Goal: Task Accomplishment & Management: Use online tool/utility

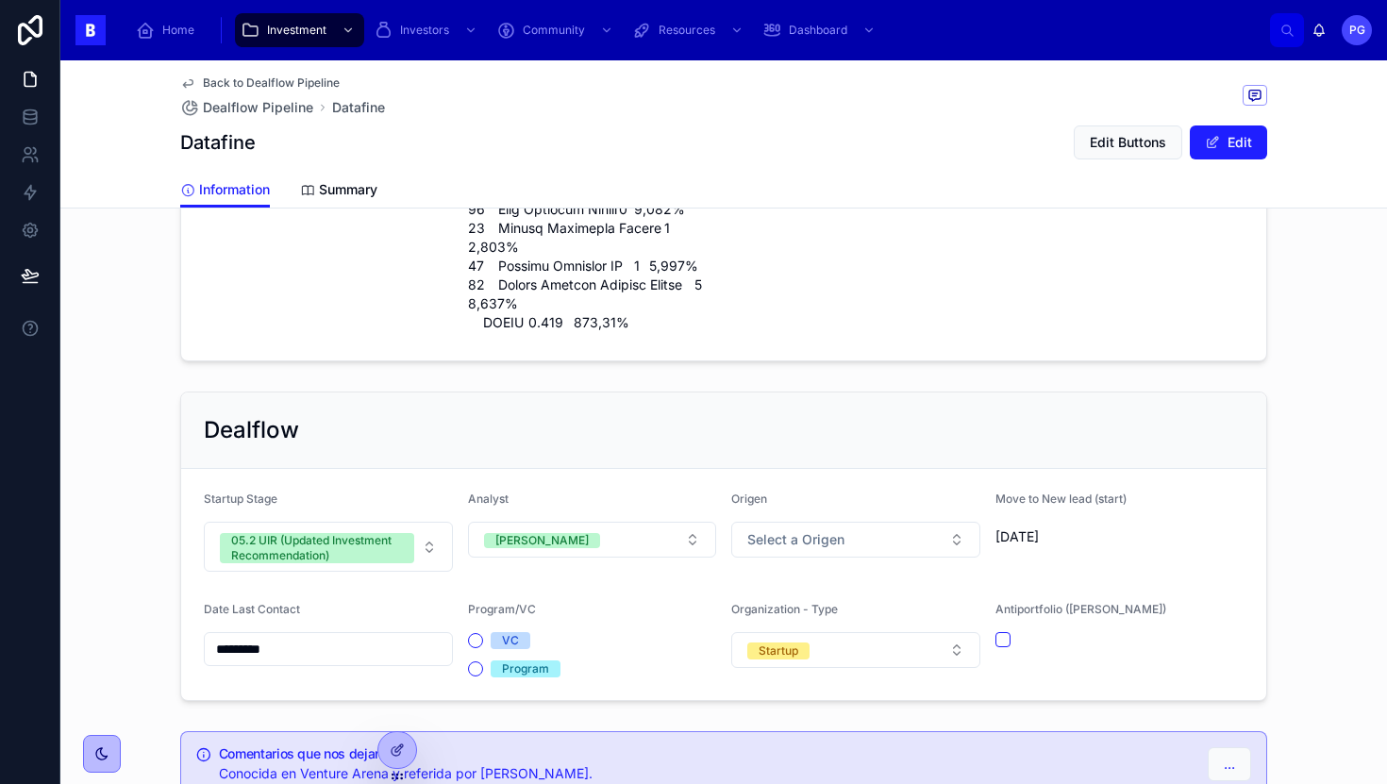
scroll to position [2544, 0]
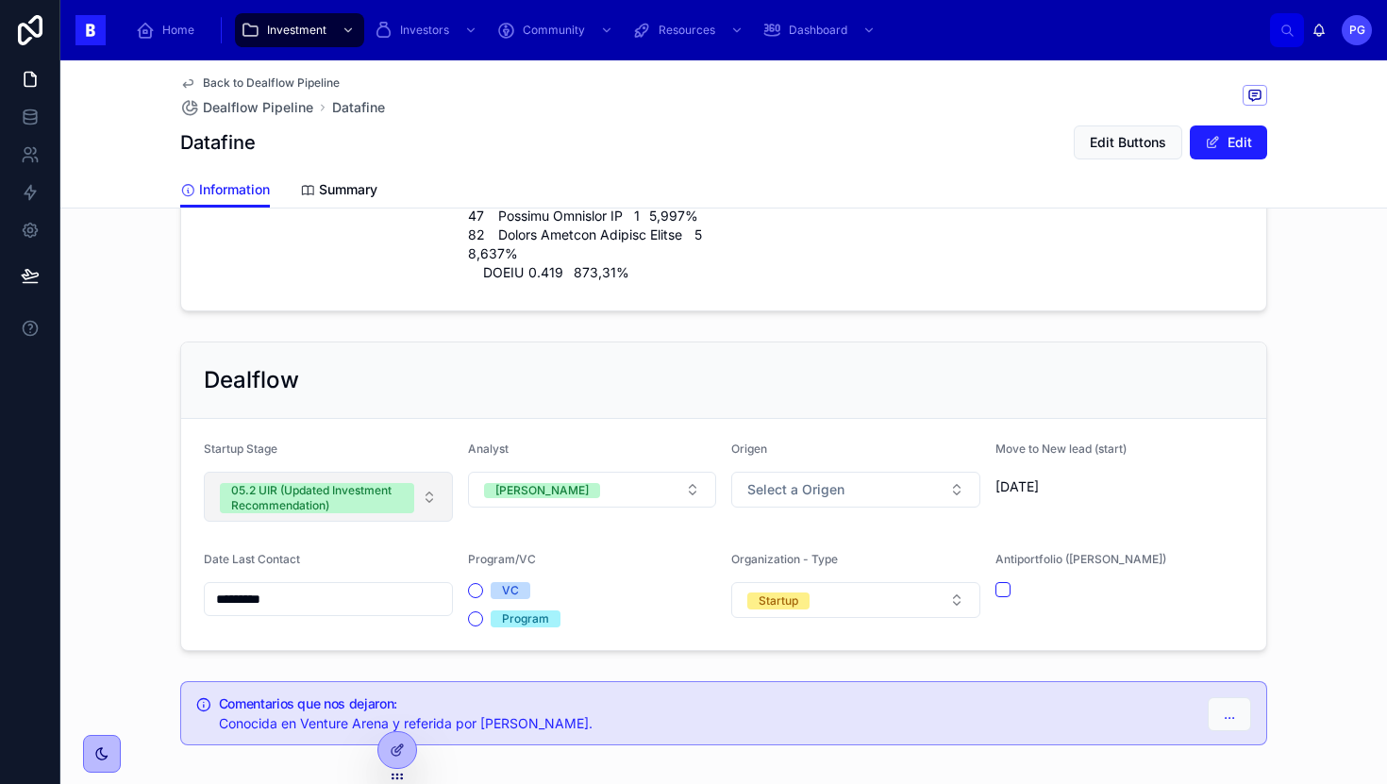
click at [421, 472] on button "05.2 UIR (Updated Investment Recommendation)" at bounding box center [328, 497] width 249 height 50
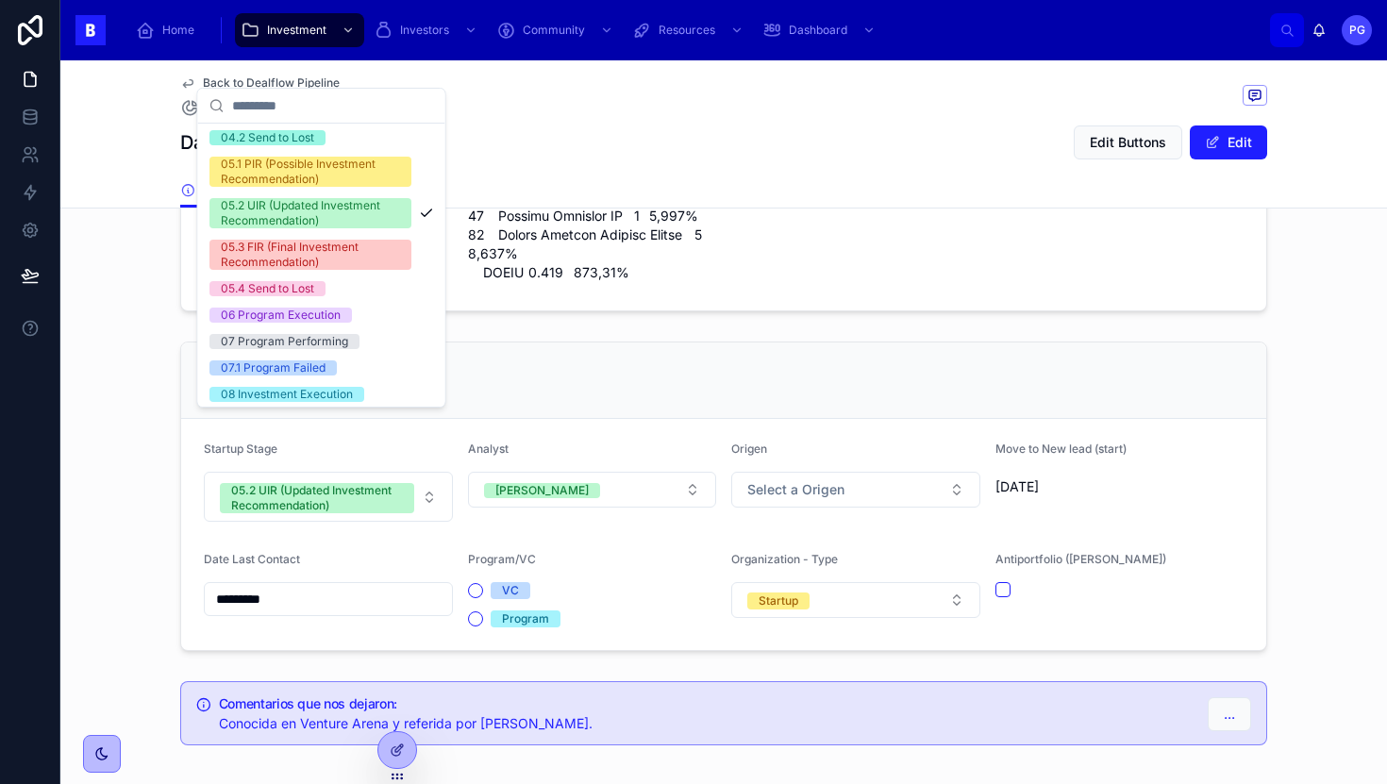
scroll to position [326, 0]
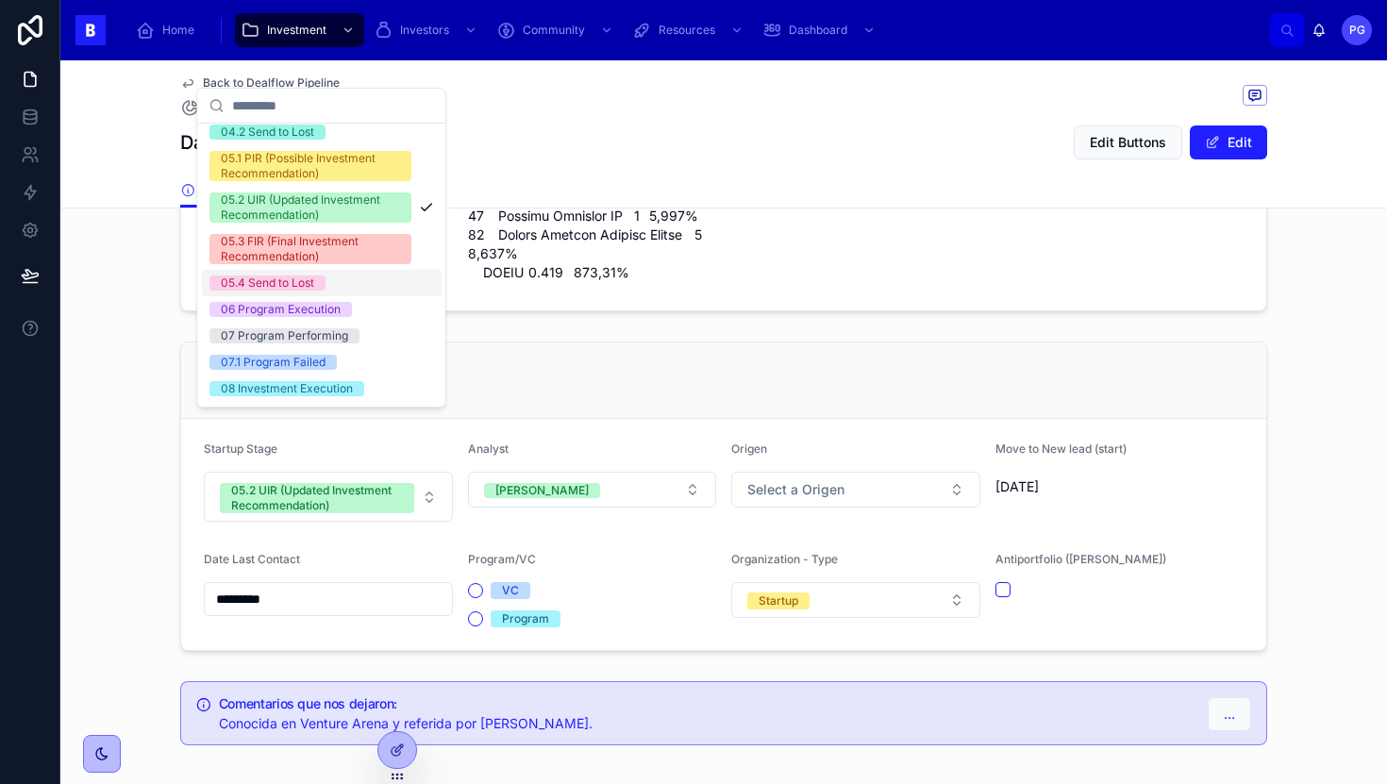
click at [349, 285] on div "05.4 Send to Lost" at bounding box center [322, 283] width 240 height 26
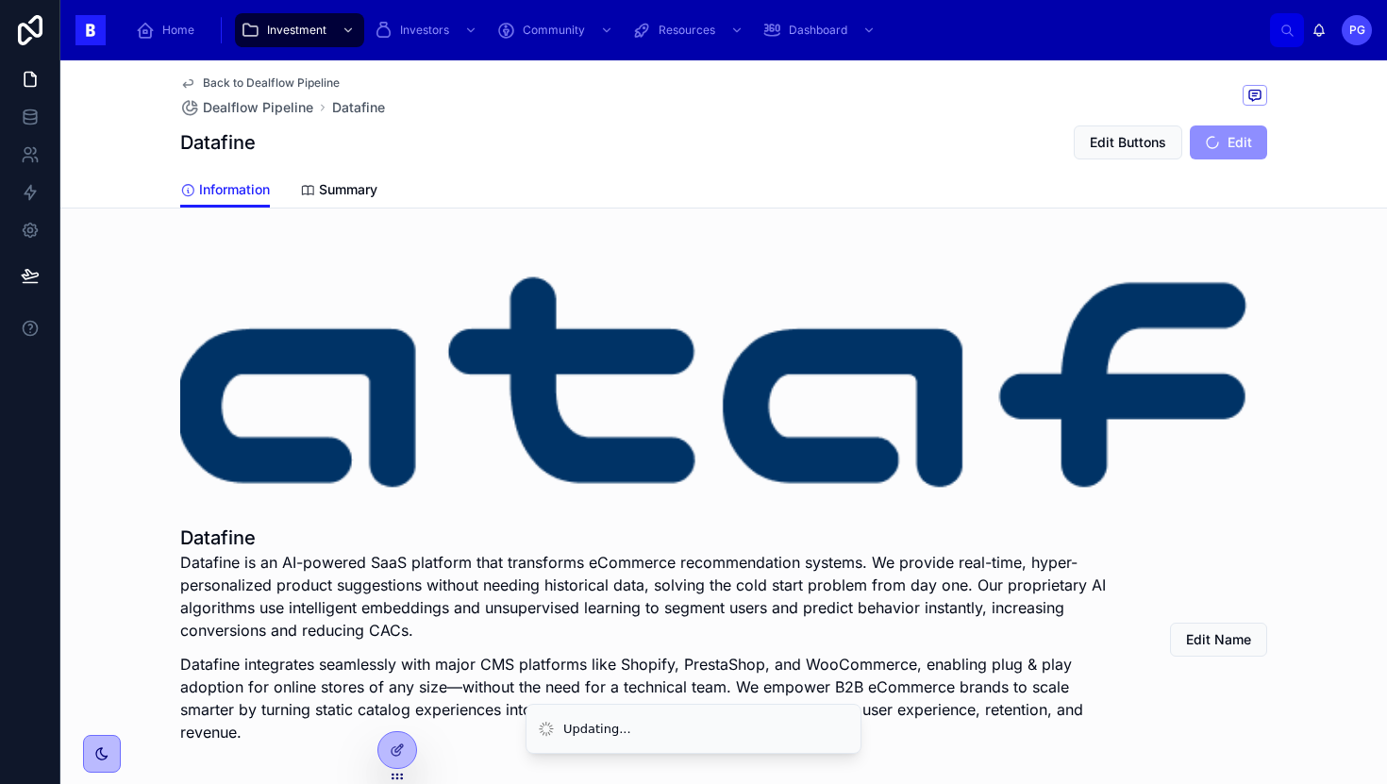
scroll to position [0, 0]
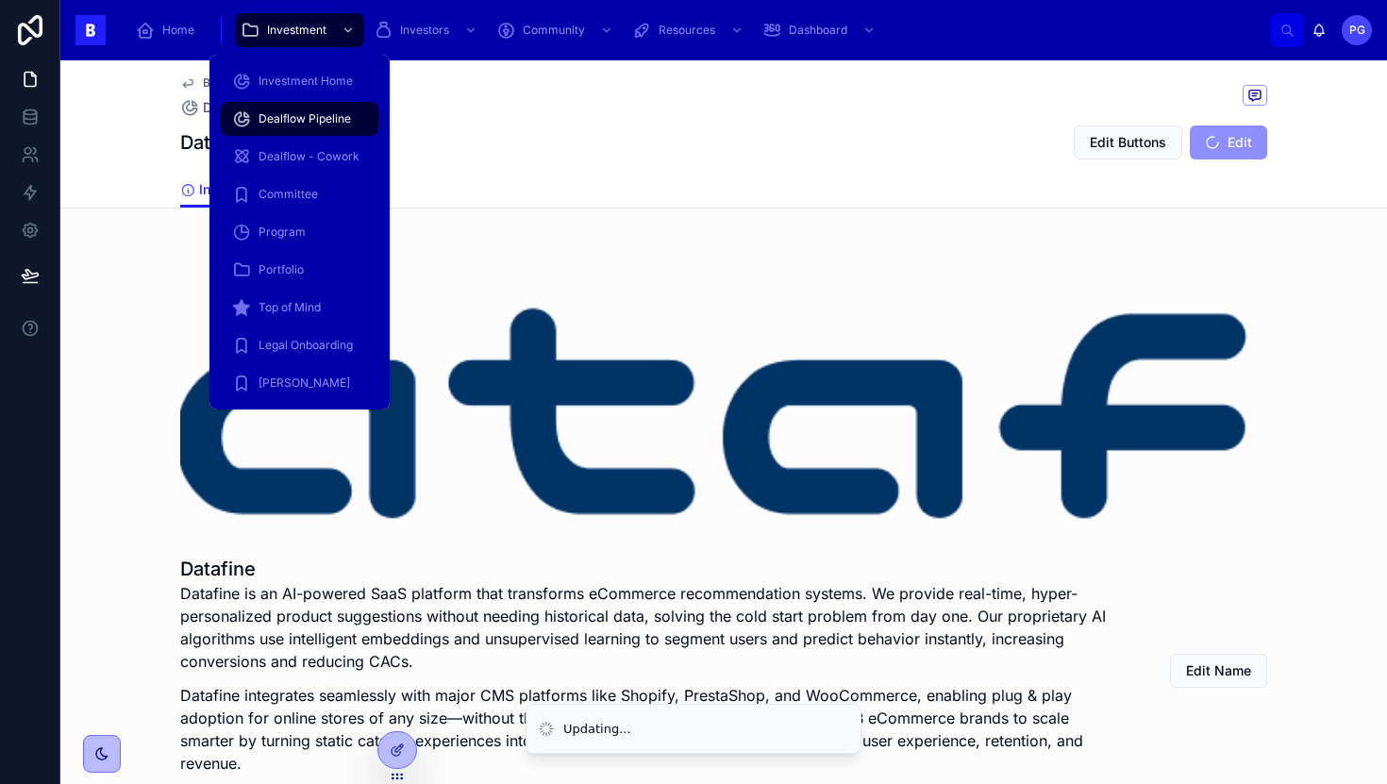
click at [314, 121] on span "Dealflow Pipeline" at bounding box center [305, 118] width 92 height 15
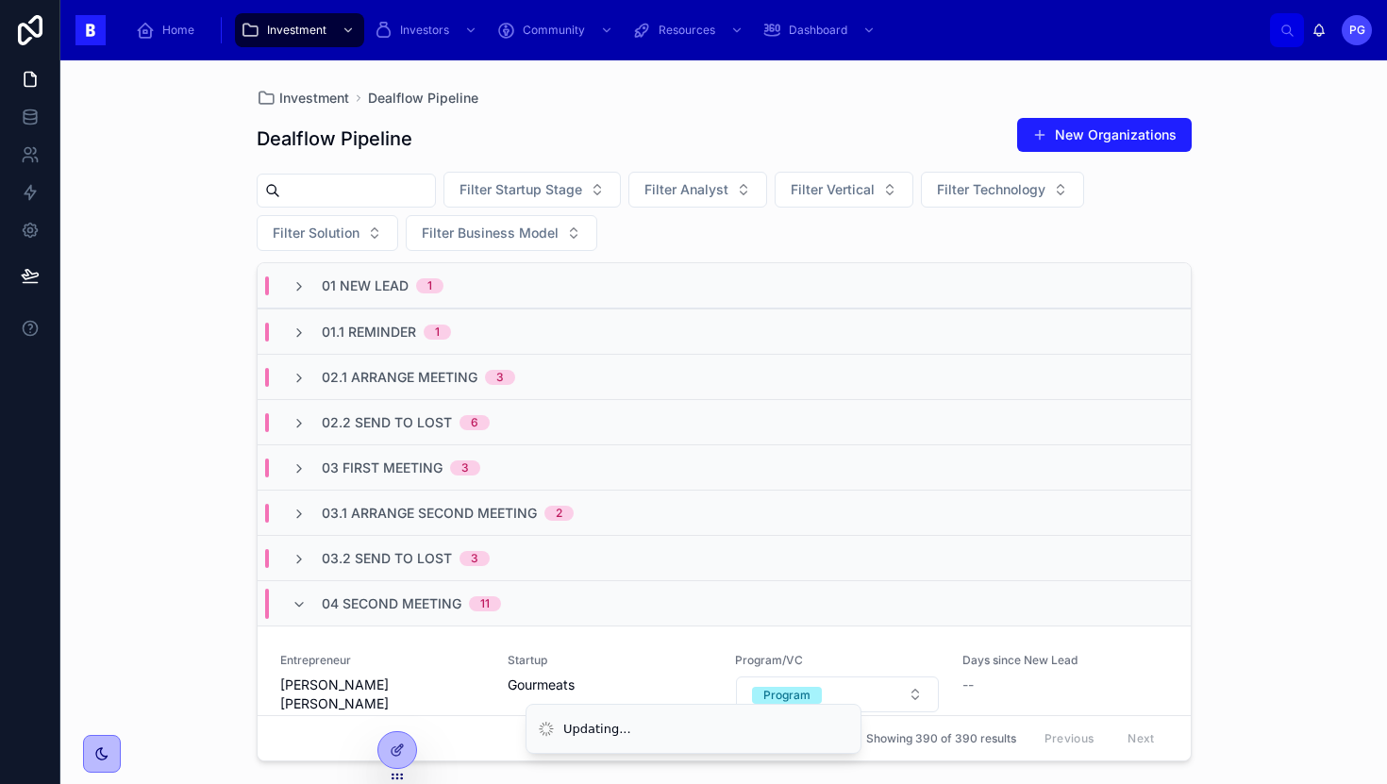
click at [394, 197] on input "text" at bounding box center [357, 190] width 155 height 26
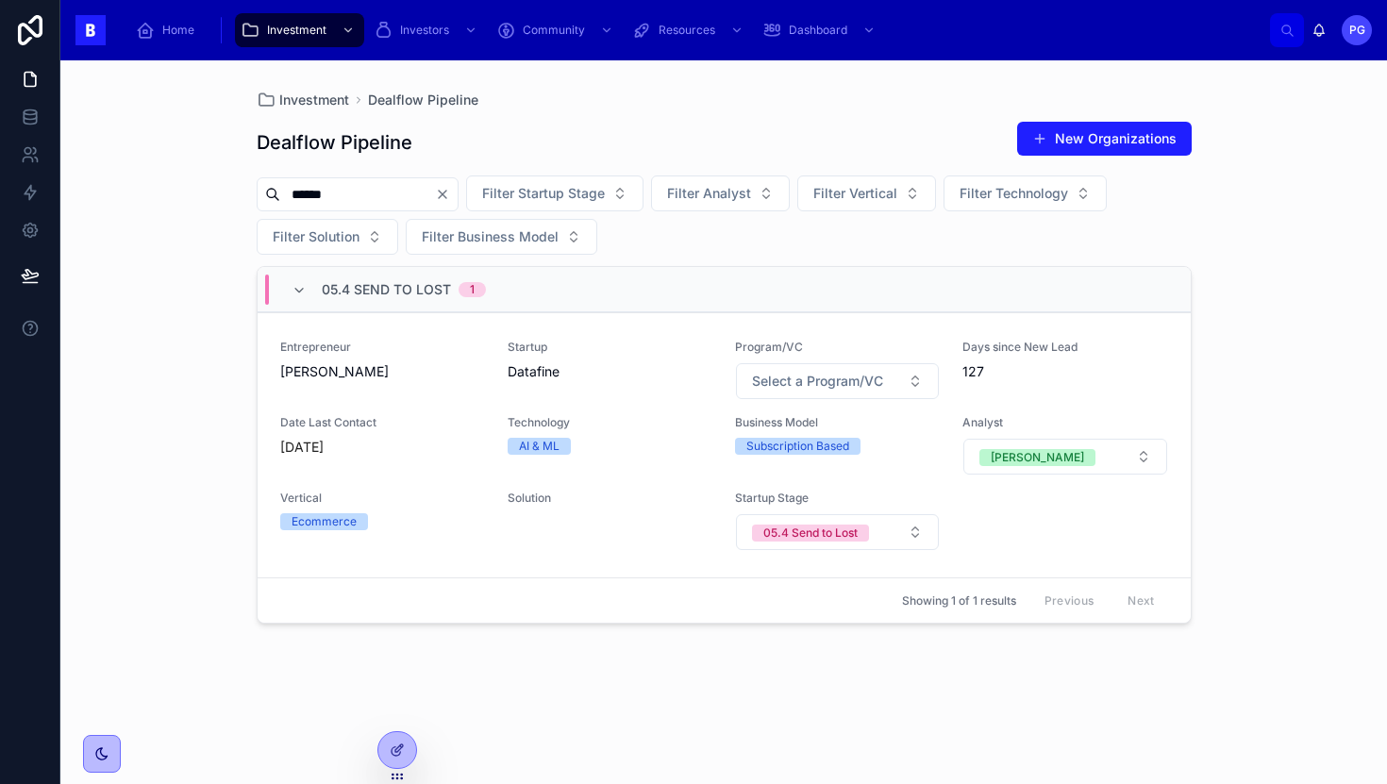
type input "******"
click at [450, 199] on icon "Clear" at bounding box center [442, 194] width 15 height 15
